Goal: Transaction & Acquisition: Purchase product/service

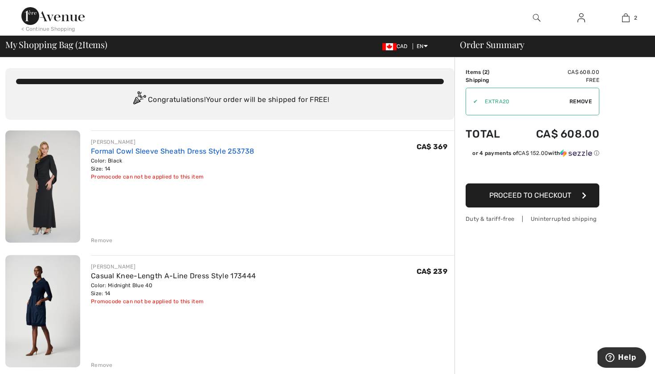
click at [181, 151] on link "Formal Cowl Sleeve Sheath Dress Style 253738" at bounding box center [172, 151] width 163 height 8
click at [537, 198] on span "Proceed to Checkout" at bounding box center [530, 195] width 82 height 8
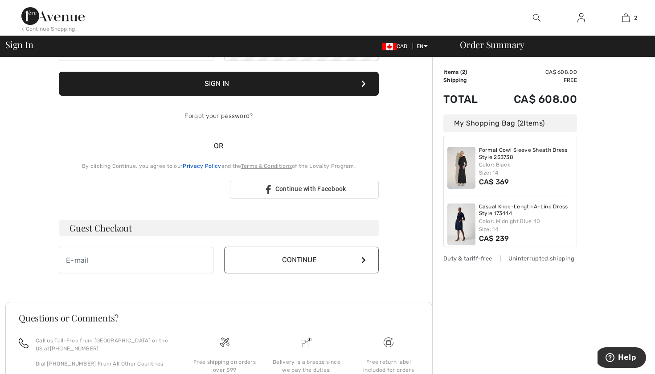
scroll to position [119, 0]
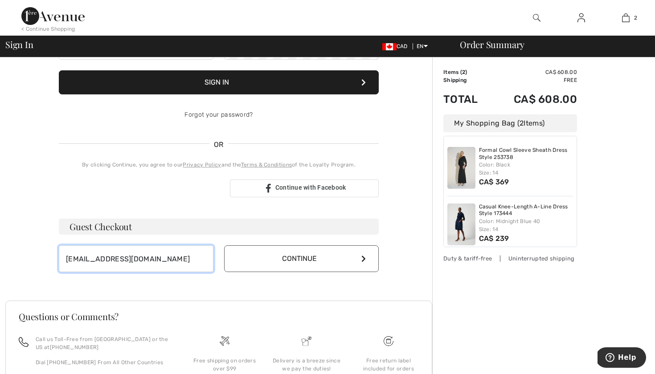
type input "[EMAIL_ADDRESS][DOMAIN_NAME]"
click at [294, 260] on button "Continue" at bounding box center [301, 259] width 155 height 27
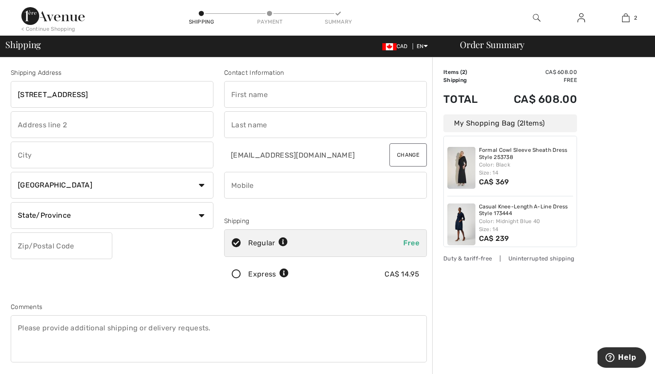
type input "[STREET_ADDRESS]"
type input "Dartmouth"
type input "B2W0H4"
type input "Mara"
type input "Payn-McGrath"
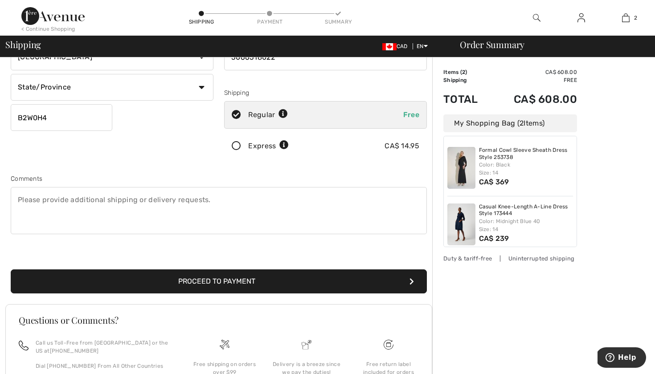
scroll to position [134, 0]
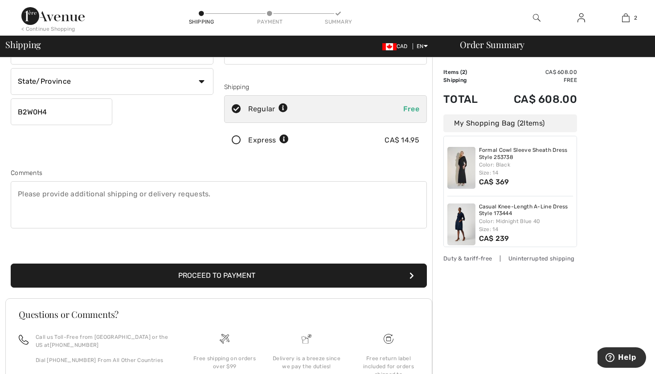
type input "5066518022"
click at [274, 279] on button "Proceed to Payment" at bounding box center [219, 276] width 416 height 24
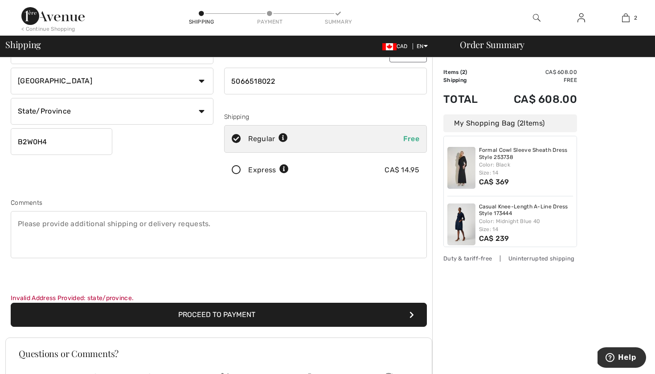
scroll to position [84, 0]
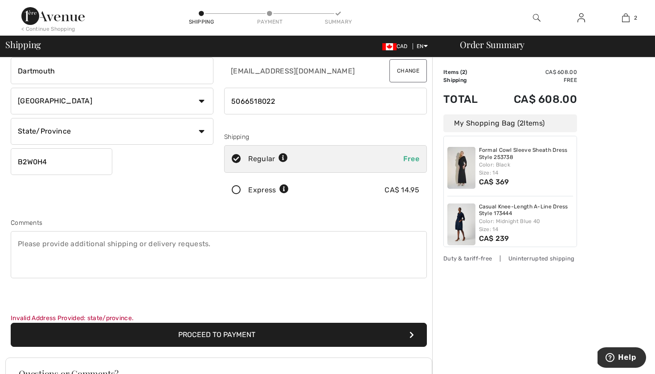
select select "NS"
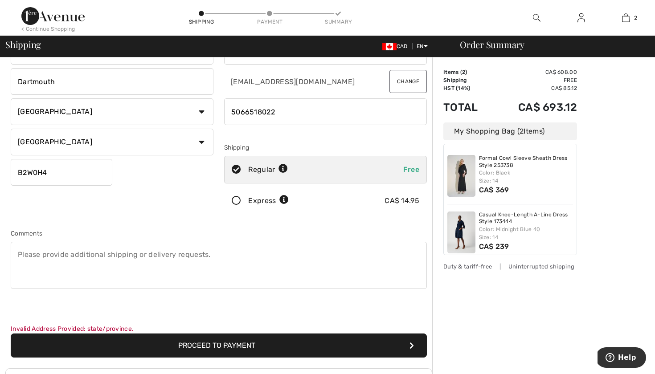
scroll to position [89, 0]
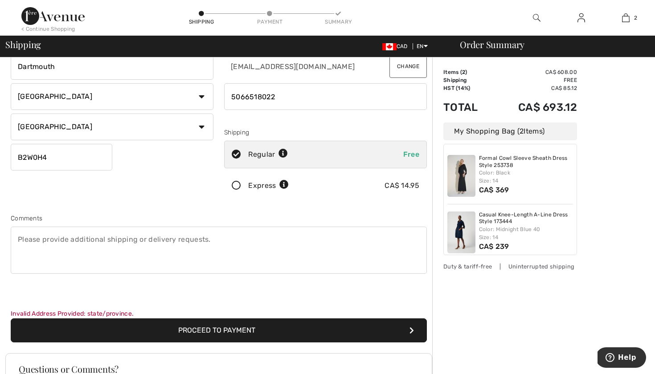
click at [260, 329] on button "Proceed to Payment" at bounding box center [219, 331] width 416 height 24
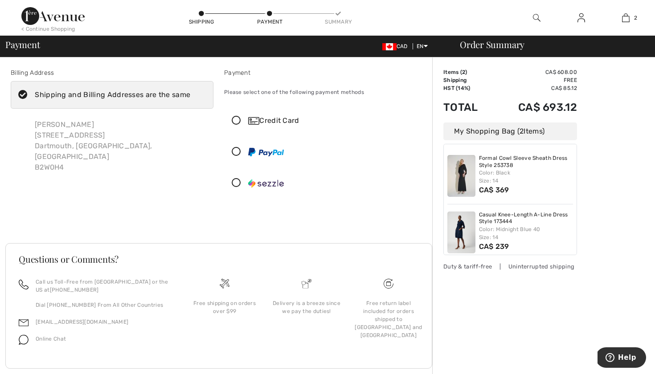
click at [238, 122] on icon at bounding box center [237, 120] width 24 height 9
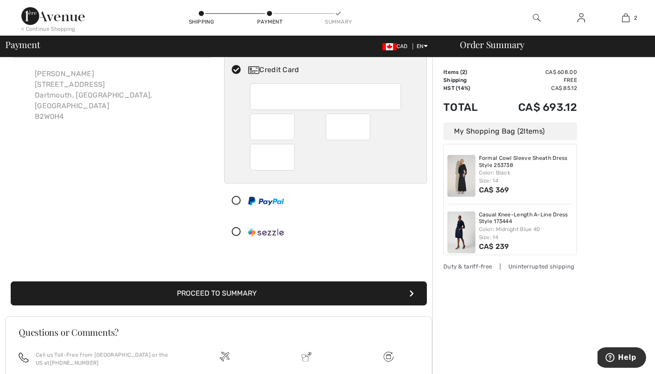
scroll to position [59, 0]
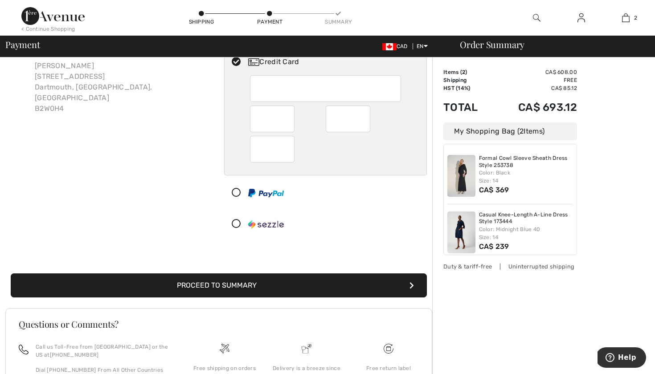
click at [287, 289] on button "Proceed to Summary" at bounding box center [219, 286] width 416 height 24
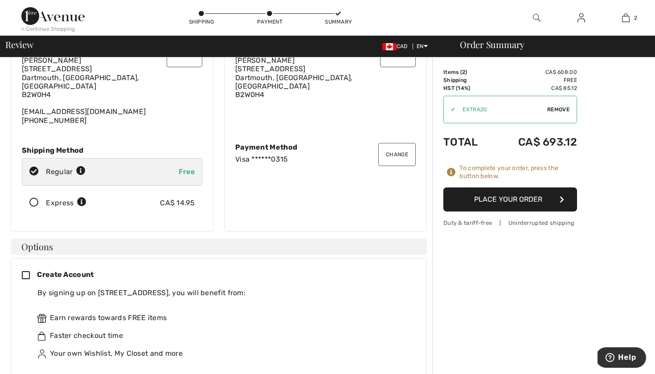
scroll to position [60, 0]
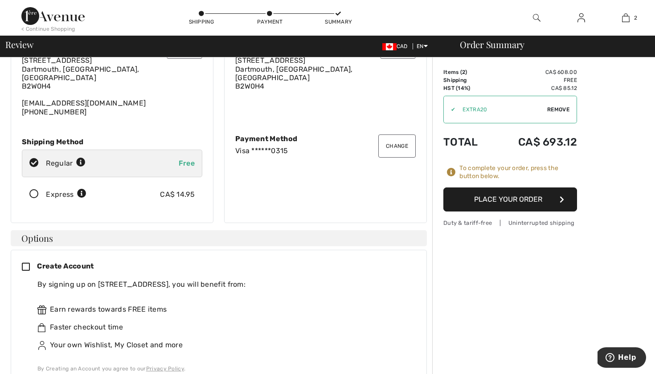
click at [29, 263] on icon at bounding box center [29, 267] width 15 height 9
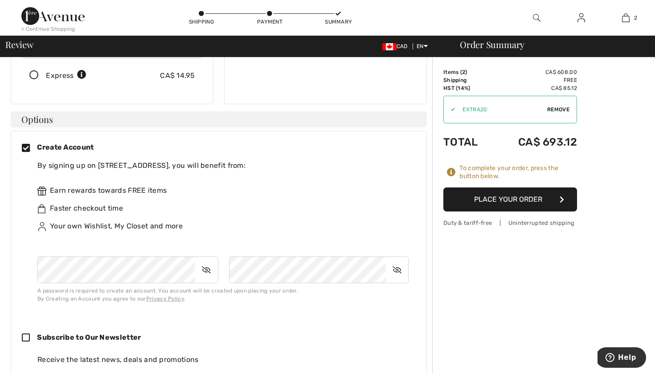
scroll to position [181, 0]
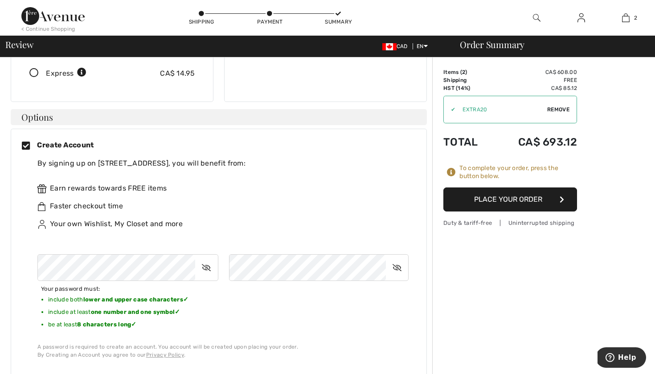
click at [534, 199] on button "Place Your Order" at bounding box center [510, 200] width 134 height 24
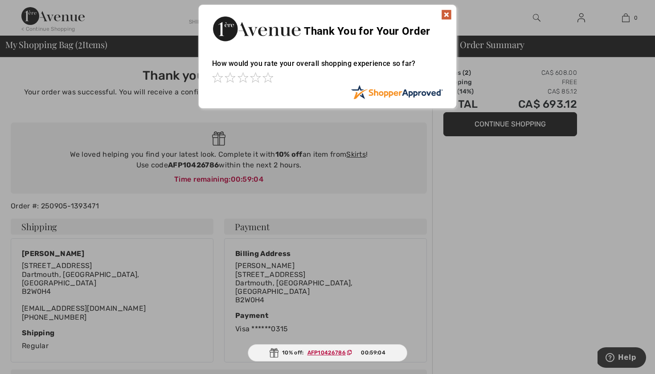
click at [445, 11] on img at bounding box center [446, 14] width 11 height 11
